Goal: Information Seeking & Learning: Stay updated

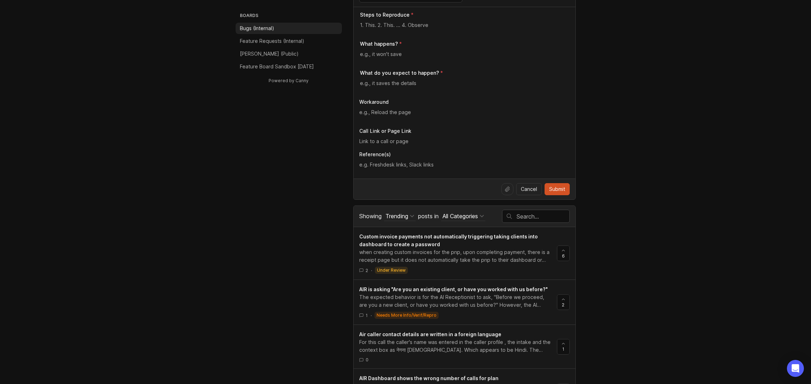
scroll to position [177, 0]
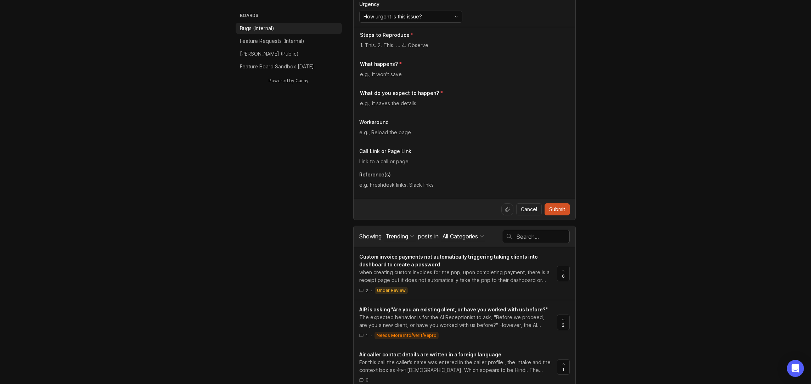
click at [253, 54] on p "[PERSON_NAME] (Public)" at bounding box center [269, 53] width 59 height 7
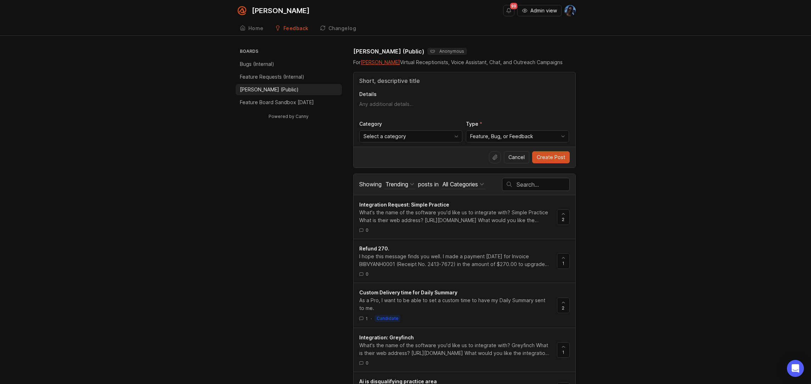
click at [252, 78] on p "Feature Requests (Internal)" at bounding box center [272, 76] width 64 height 7
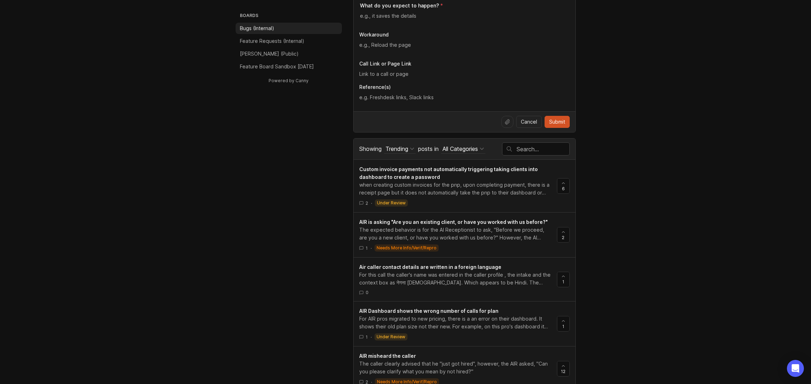
scroll to position [248, 0]
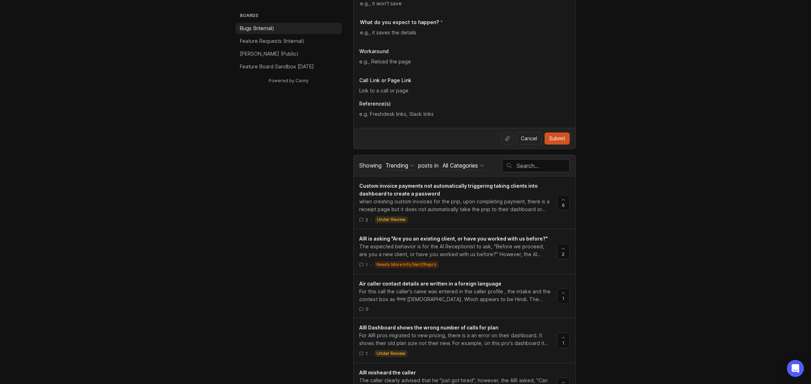
click at [404, 164] on div "Trending" at bounding box center [396, 165] width 23 height 8
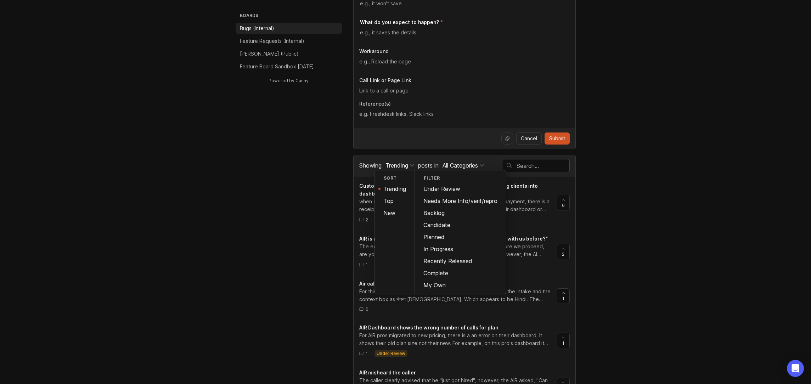
click at [389, 212] on div "New" at bounding box center [395, 213] width 40 height 12
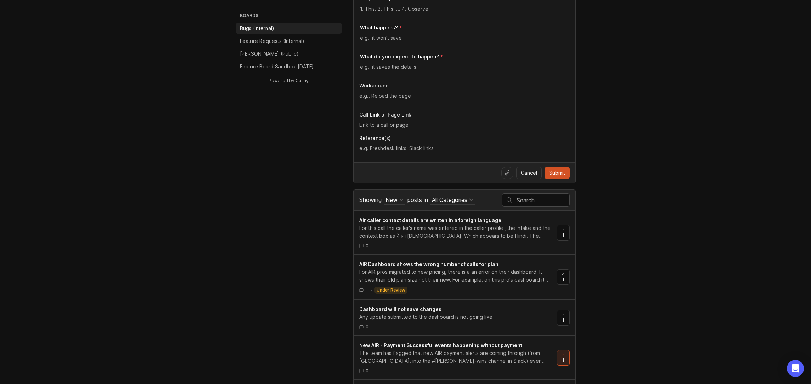
scroll to position [212, 0]
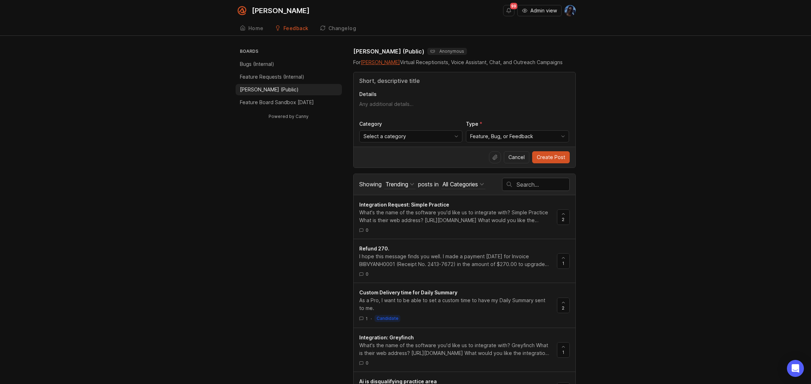
click at [395, 188] on button "Trending" at bounding box center [400, 185] width 32 height 10
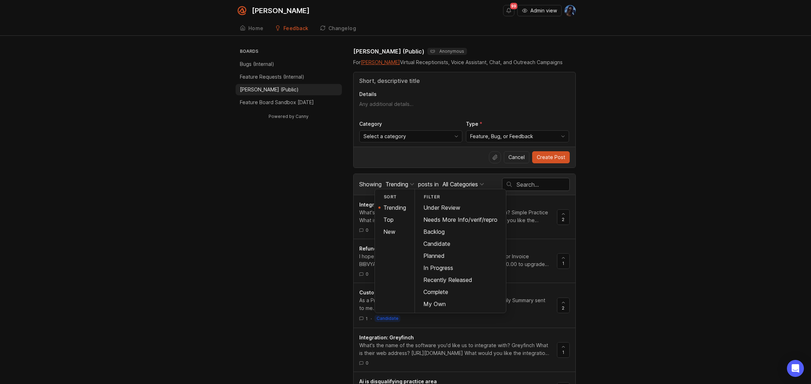
click at [388, 236] on div "New" at bounding box center [395, 232] width 40 height 12
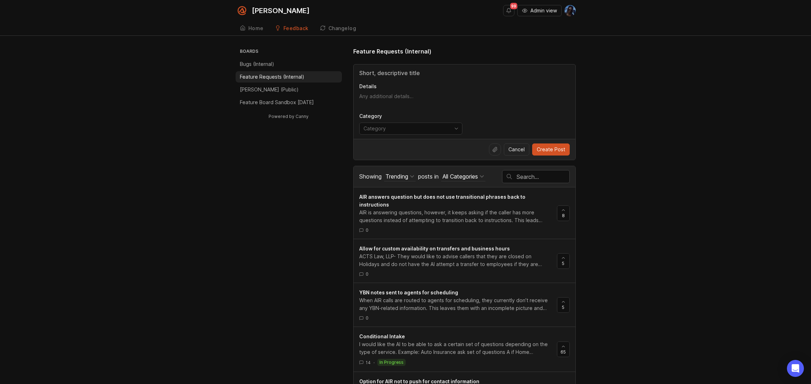
click at [394, 177] on div "Trending" at bounding box center [396, 176] width 23 height 8
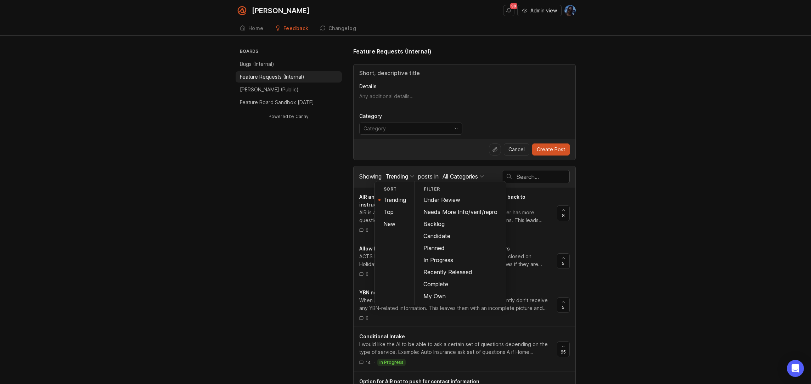
click at [390, 214] on div "Top" at bounding box center [395, 212] width 40 height 12
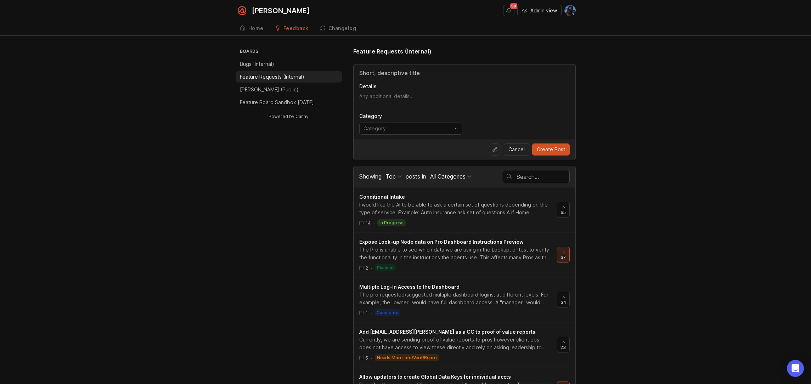
click at [392, 171] on div "Showing Top Sort Trending Top New Filter Under Review Needs More Info/verif/rep…" at bounding box center [430, 176] width 143 height 20
click at [391, 179] on div "Top" at bounding box center [390, 176] width 10 height 8
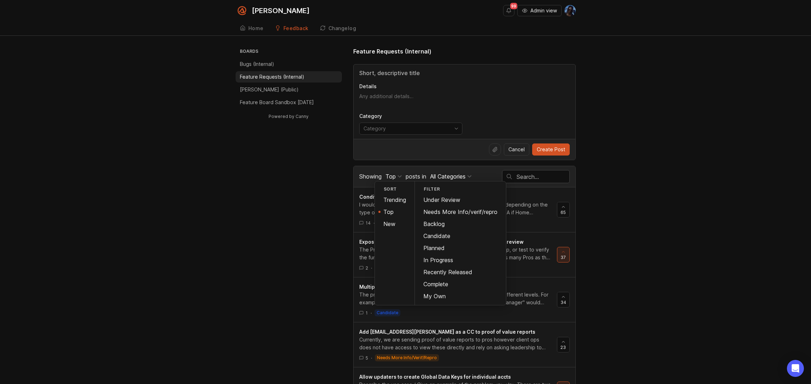
click at [394, 225] on div "New" at bounding box center [395, 224] width 40 height 12
